Goal: Navigation & Orientation: Find specific page/section

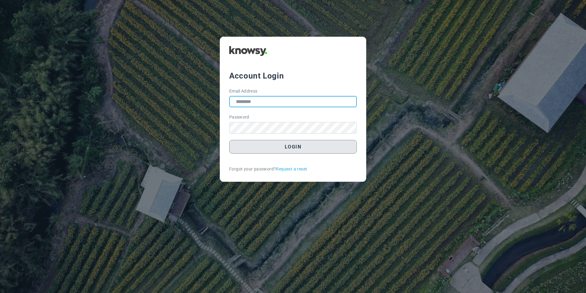
type input "**********"
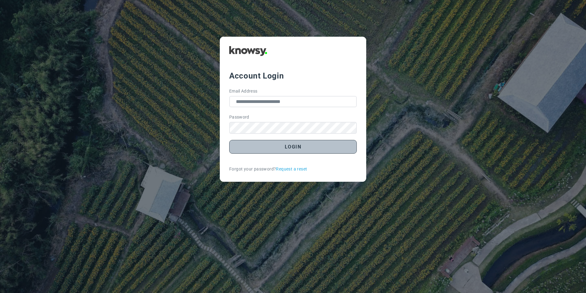
click at [285, 146] on button "Login" at bounding box center [293, 147] width 128 height 14
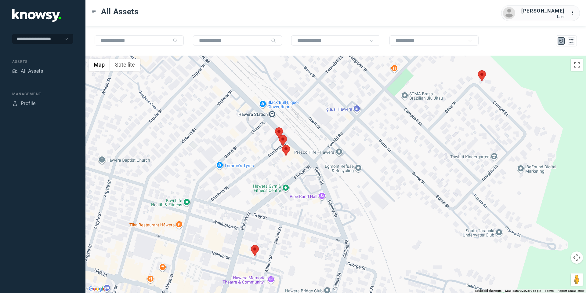
click at [282, 145] on area at bounding box center [282, 145] width 0 height 0
click at [310, 112] on button "Close" at bounding box center [306, 116] width 15 height 15
click at [279, 135] on area at bounding box center [279, 135] width 0 height 0
click at [308, 101] on button "Close" at bounding box center [303, 106] width 15 height 15
click at [275, 127] on area at bounding box center [275, 127] width 0 height 0
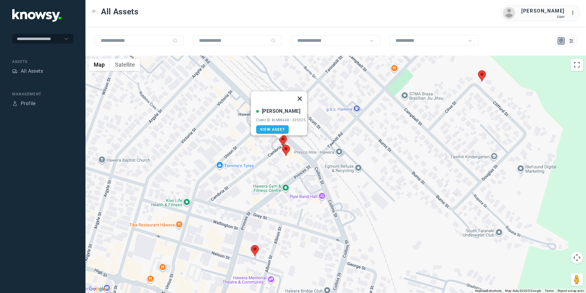
click at [302, 96] on button "Close" at bounding box center [299, 98] width 15 height 15
click at [251, 245] on area at bounding box center [251, 245] width 0 height 0
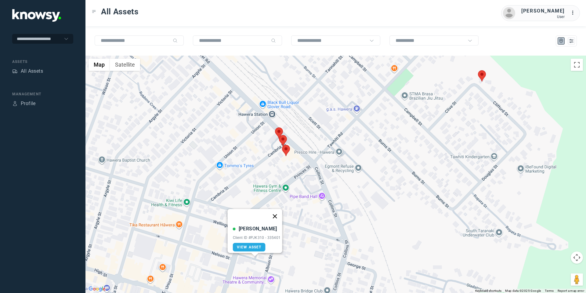
click at [276, 209] on button "Close" at bounding box center [274, 216] width 15 height 15
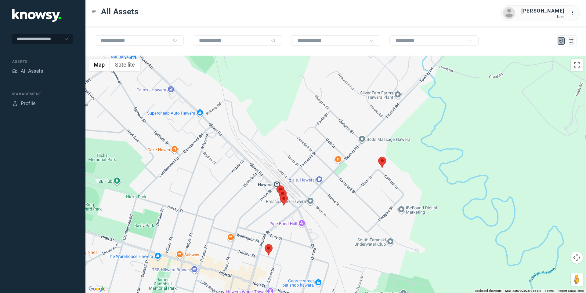
click at [576, 259] on button "Map camera controls" at bounding box center [577, 257] width 12 height 12
click at [531, 256] on button "Move left" at bounding box center [531, 257] width 12 height 12
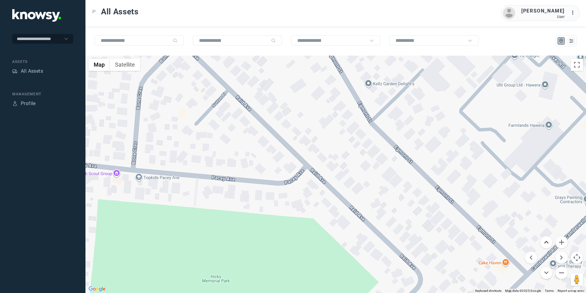
drag, startPoint x: 548, startPoint y: 242, endPoint x: 546, endPoint y: 238, distance: 4.4
click at [548, 242] on button "Move up" at bounding box center [546, 242] width 12 height 12
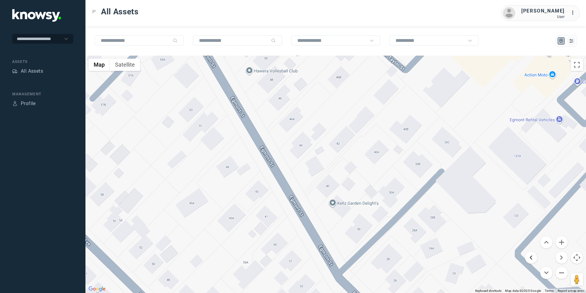
click at [532, 253] on button "Move left" at bounding box center [531, 257] width 12 height 12
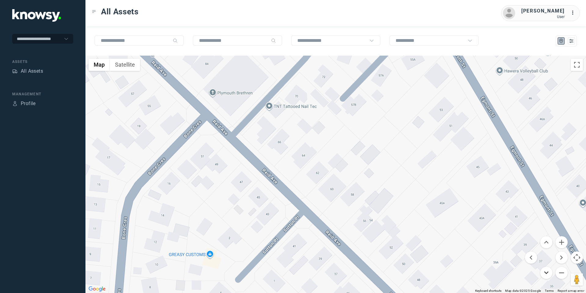
click at [551, 274] on button "Move down" at bounding box center [546, 272] width 12 height 12
